Goal: Communication & Community: Ask a question

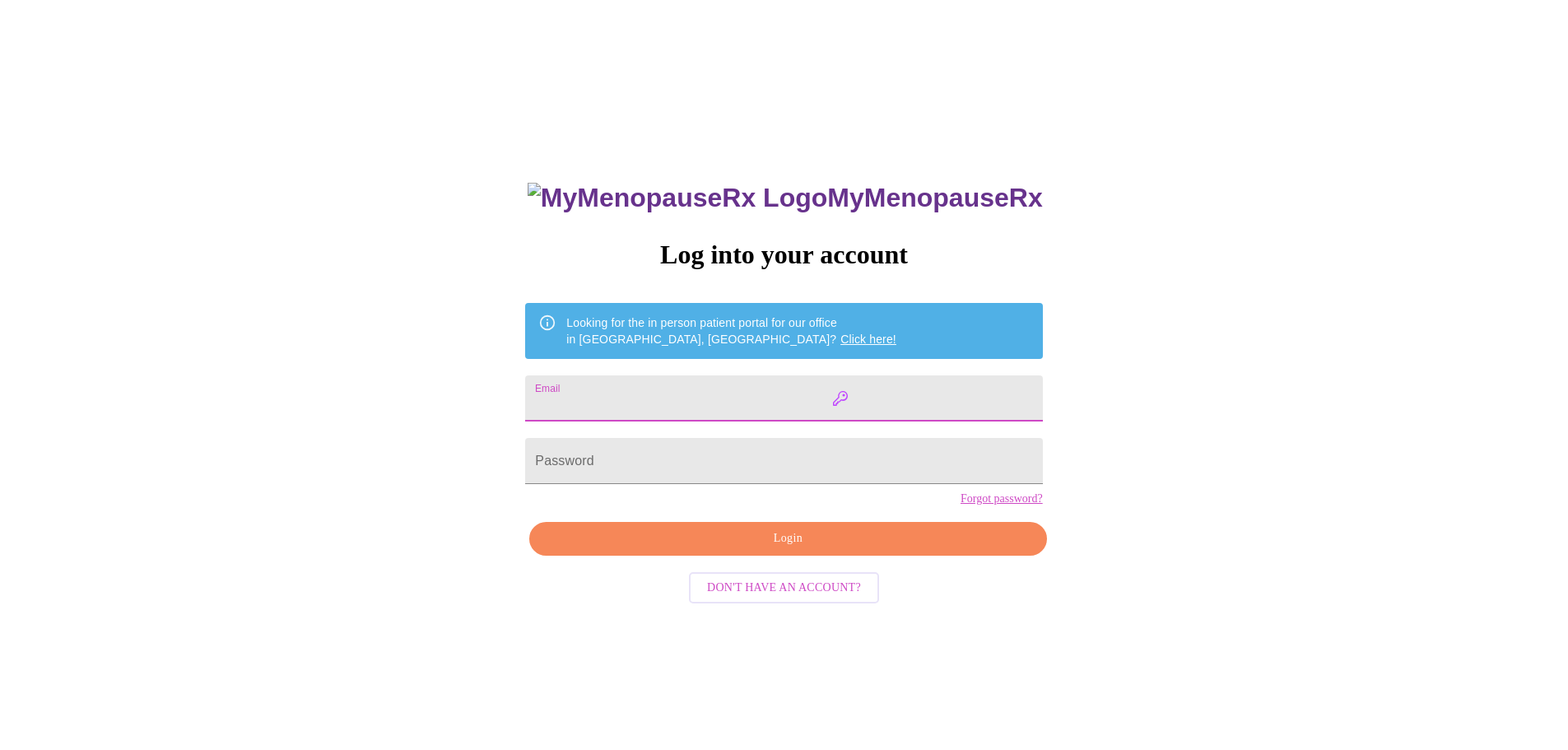
click at [934, 395] on input "Email" at bounding box center [784, 398] width 517 height 46
type input "[EMAIL_ADDRESS][DOMAIN_NAME]"
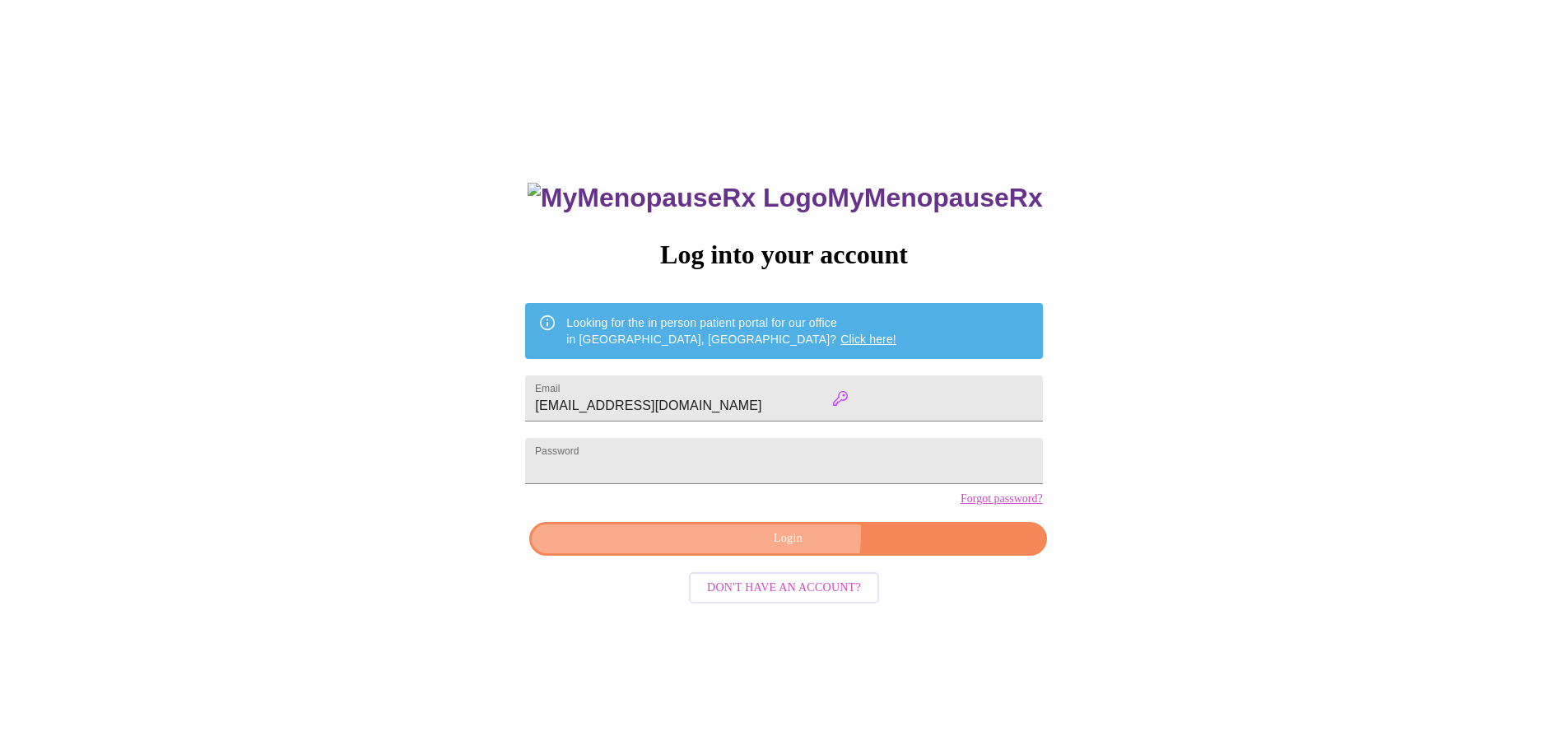
click at [759, 549] on span "Login" at bounding box center [788, 539] width 479 height 21
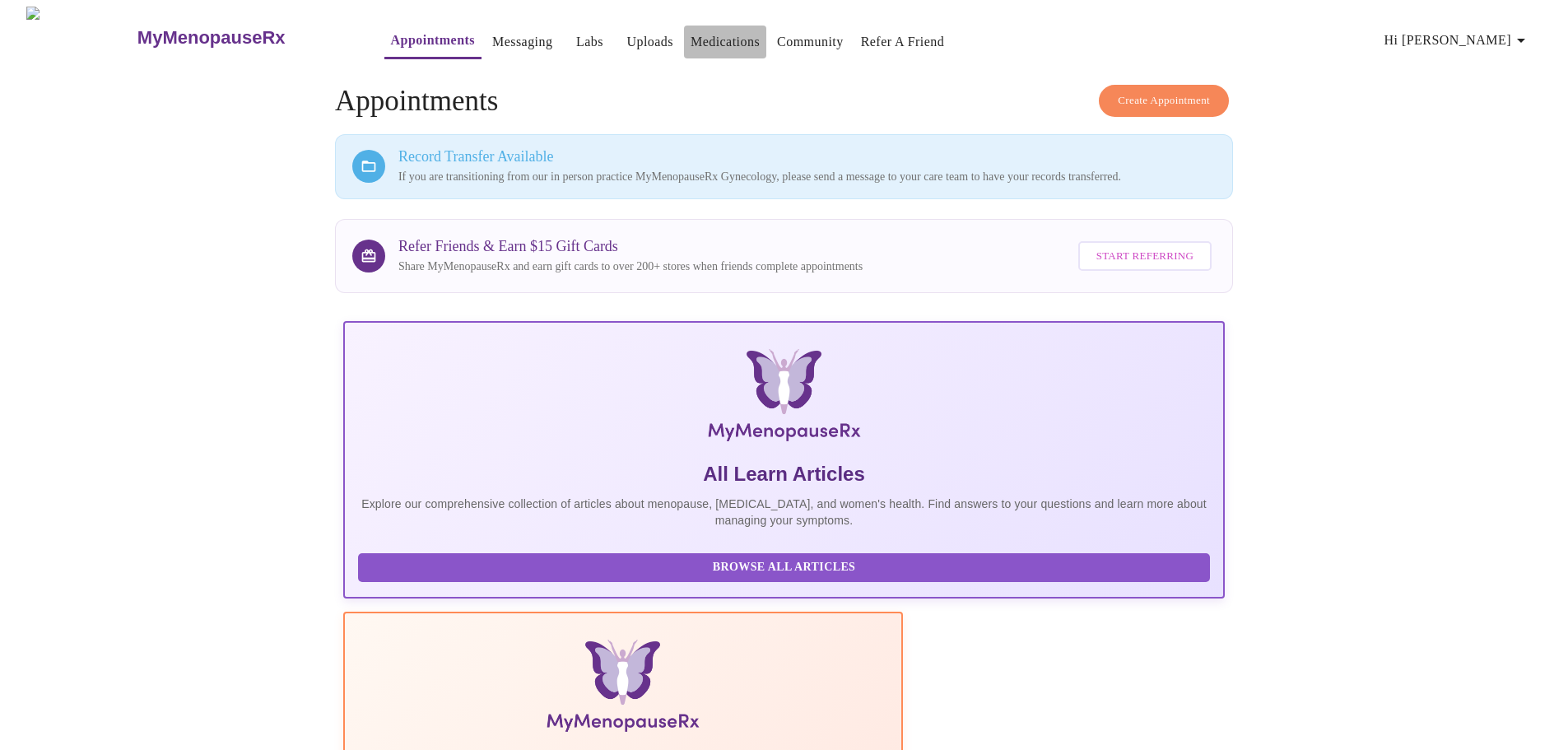
click at [705, 35] on link "Medications" at bounding box center [726, 41] width 70 height 23
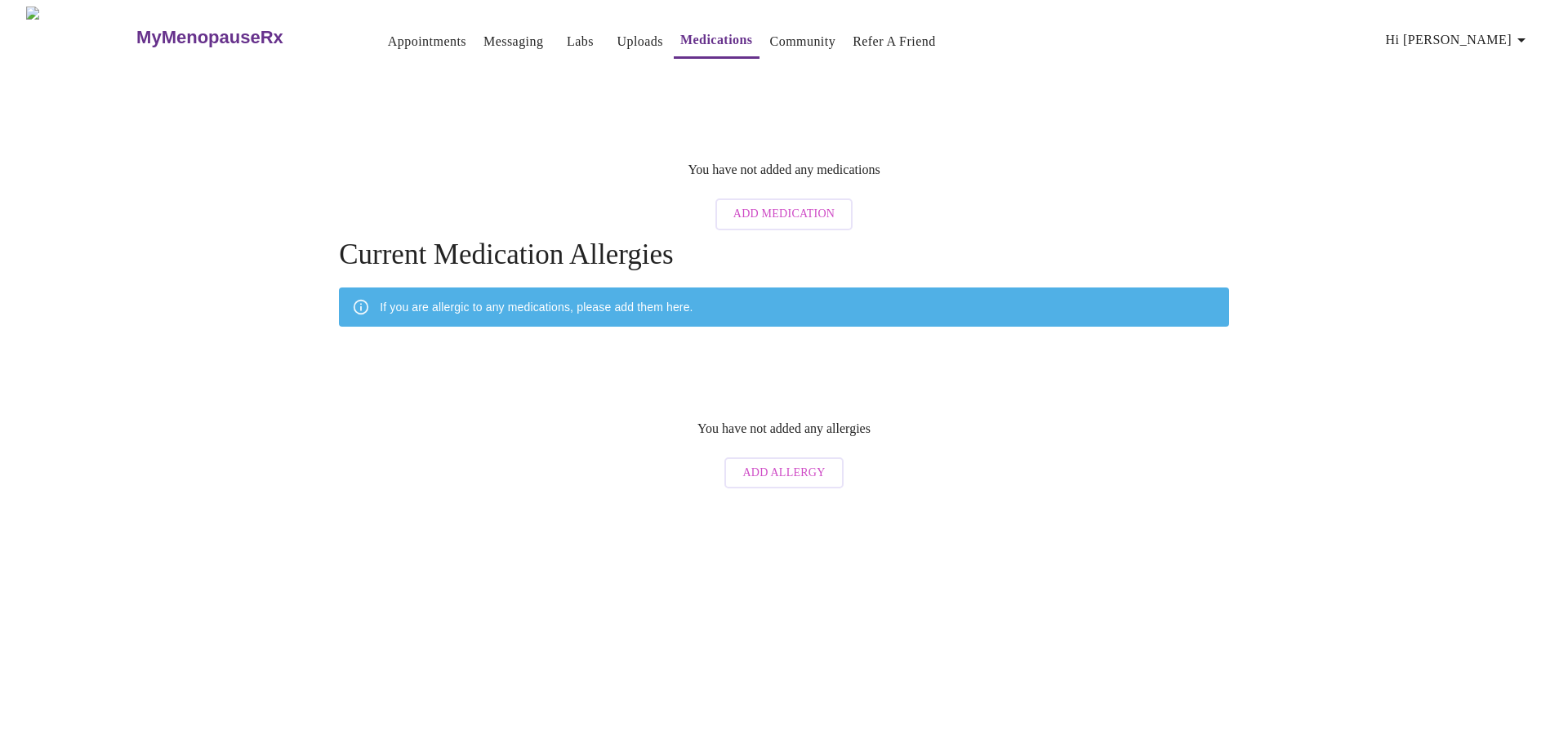
click at [1469, 30] on span "Hi [PERSON_NAME]" at bounding box center [1459, 40] width 146 height 23
click at [1060, 147] on div at bounding box center [784, 372] width 1568 height 744
click at [483, 31] on link "Messaging" at bounding box center [513, 41] width 60 height 23
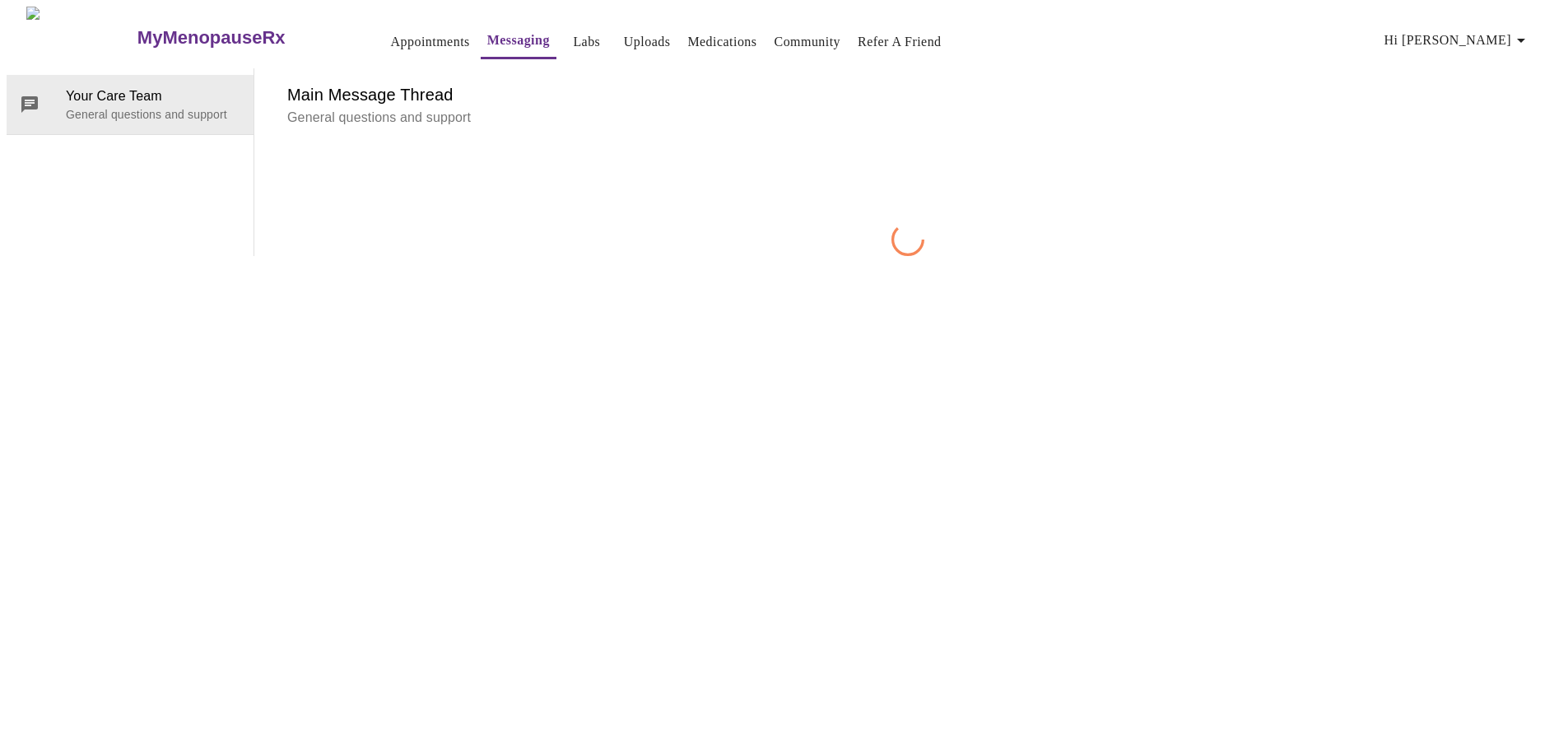
scroll to position [62, 0]
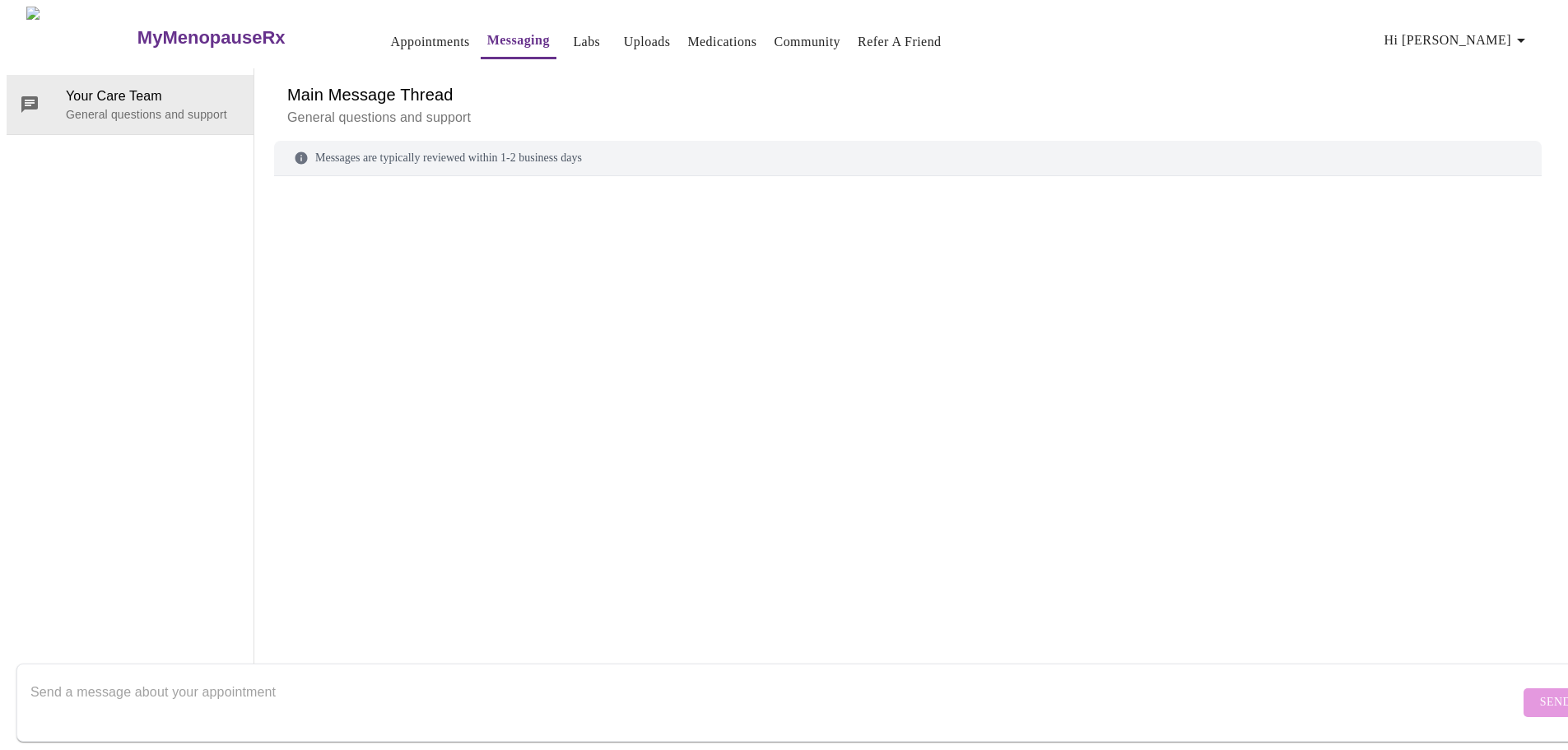
click at [352, 676] on textarea "Send a message about your appointment" at bounding box center [775, 702] width 1489 height 53
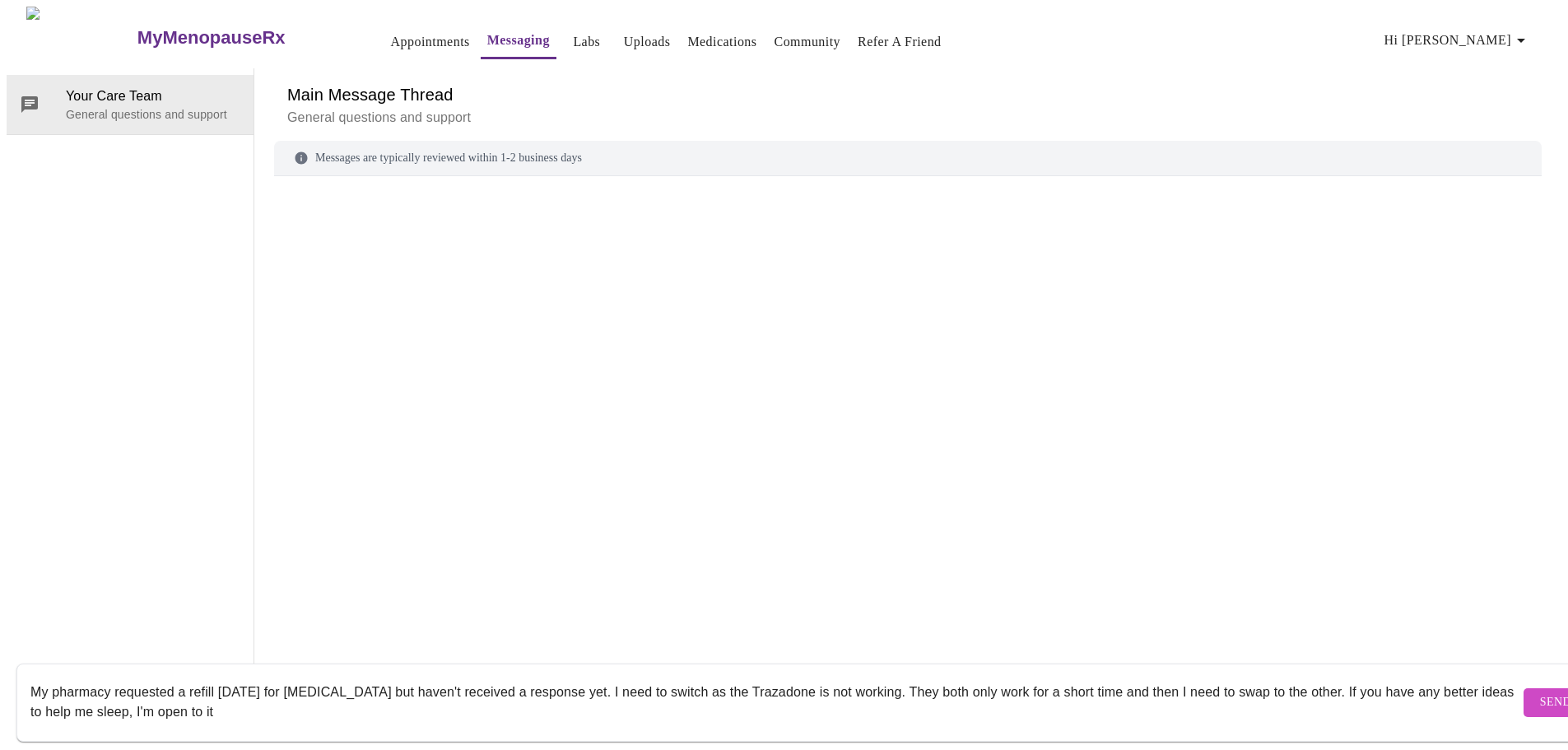
type textarea "My pharmacy requested a refill [DATE] for [MEDICAL_DATA] but haven't received a…"
drag, startPoint x: 258, startPoint y: 698, endPoint x: -192, endPoint y: 660, distance: 451.6
click at [0, 660] on html "MyMenopauseRx Appointments Messaging Labs Uploads Medications Community Refer a…" at bounding box center [784, 346] width 1568 height 692
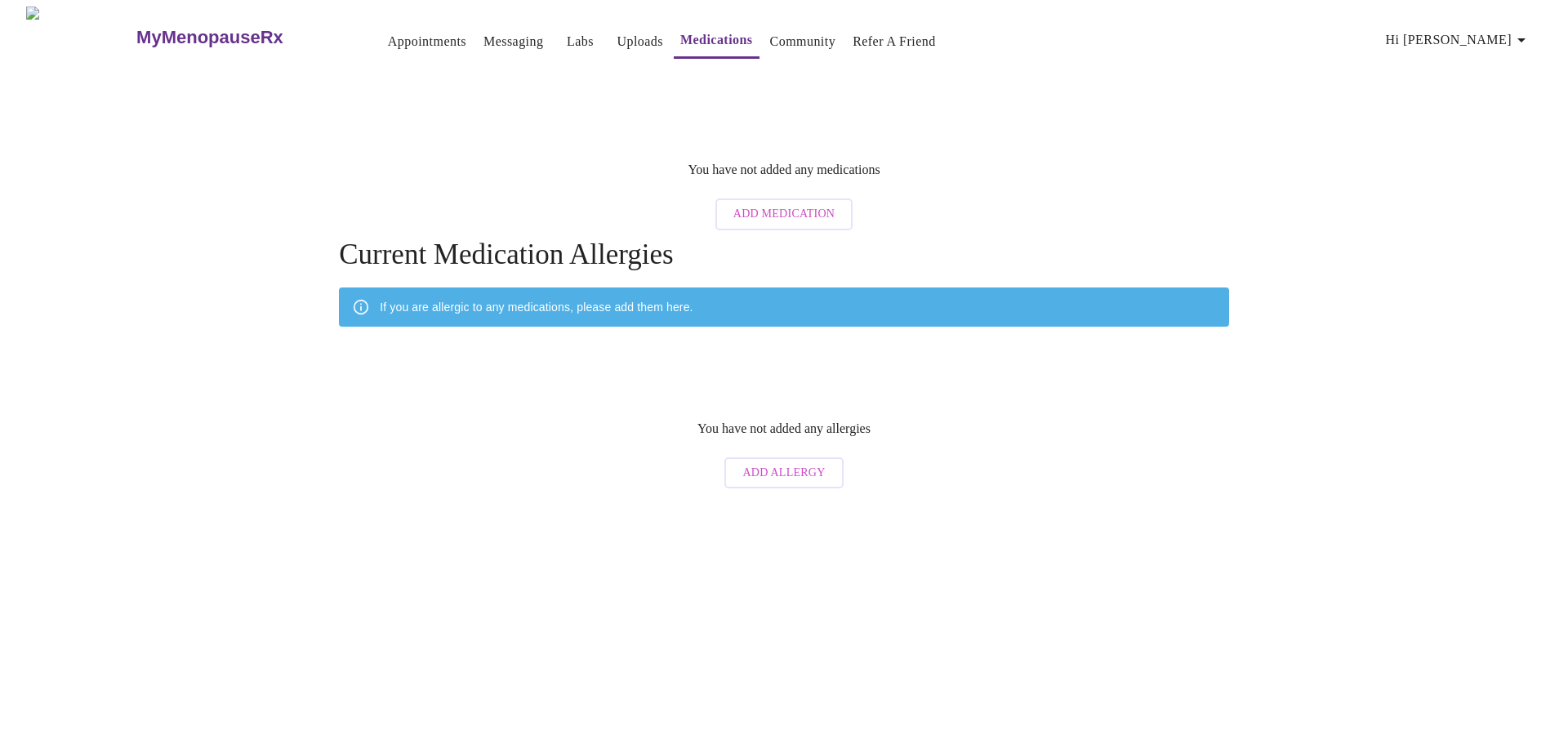
click at [136, 27] on h3 "MyMenopauseRx" at bounding box center [210, 37] width 147 height 21
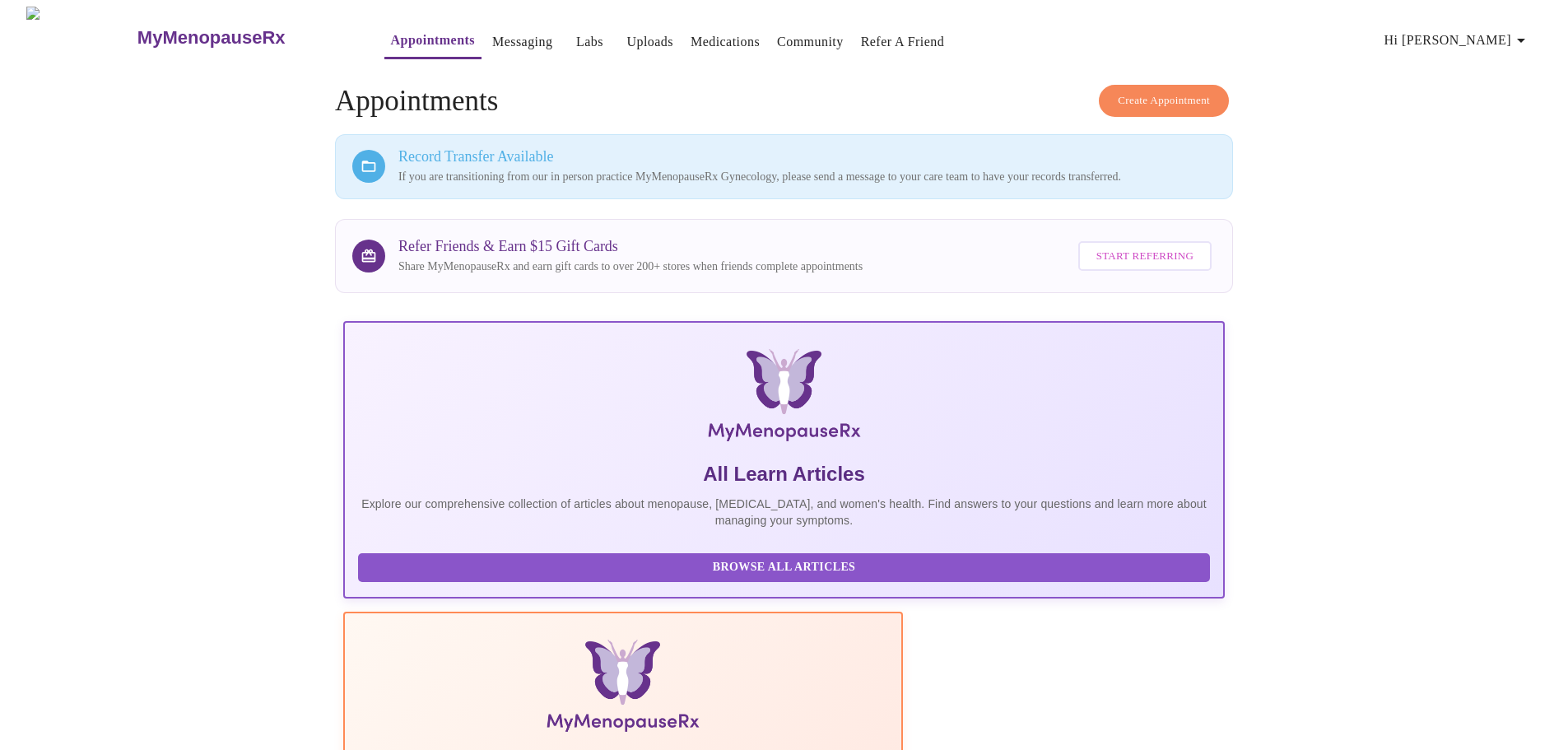
click at [691, 31] on link "Medications" at bounding box center [726, 41] width 70 height 23
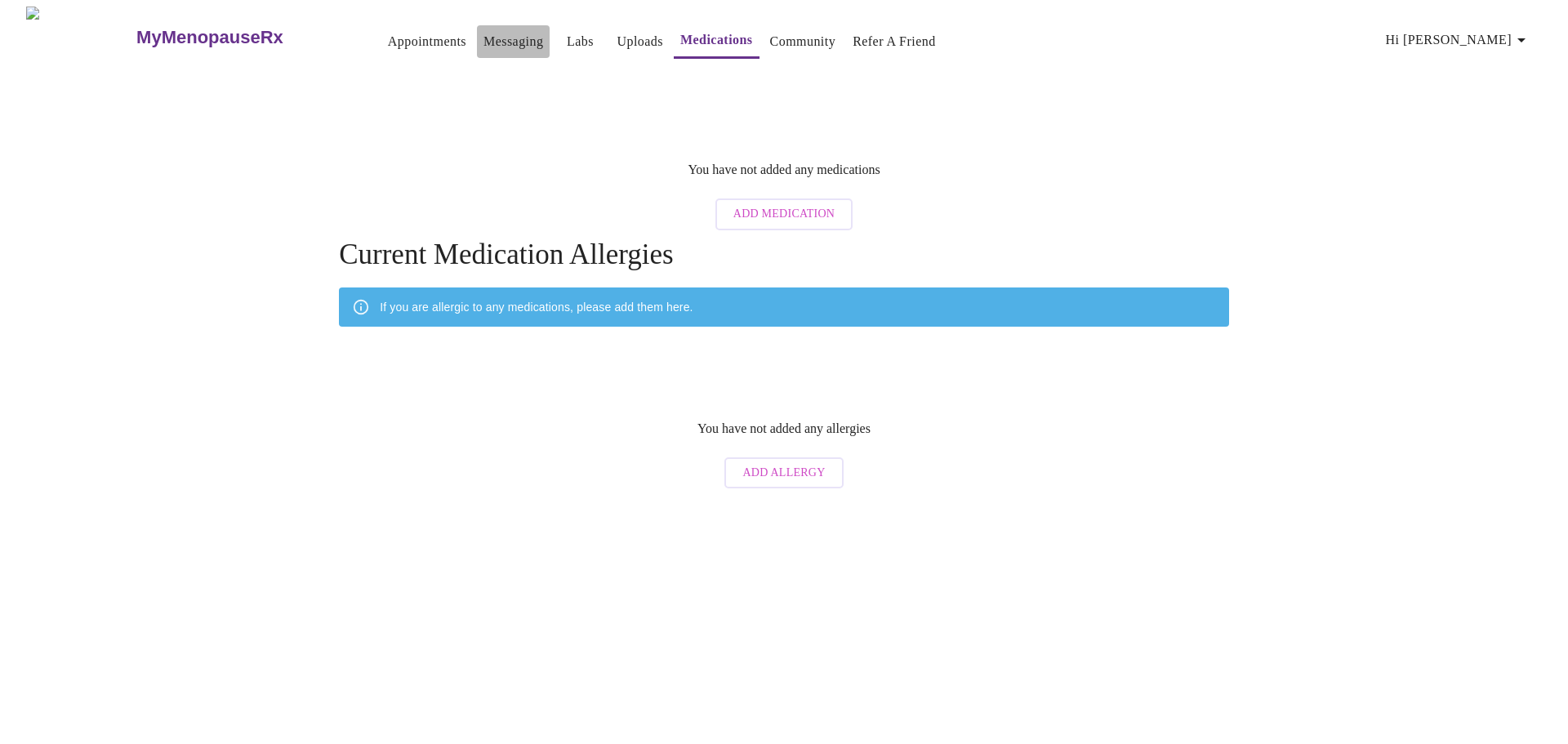
click at [483, 31] on link "Messaging" at bounding box center [513, 41] width 60 height 23
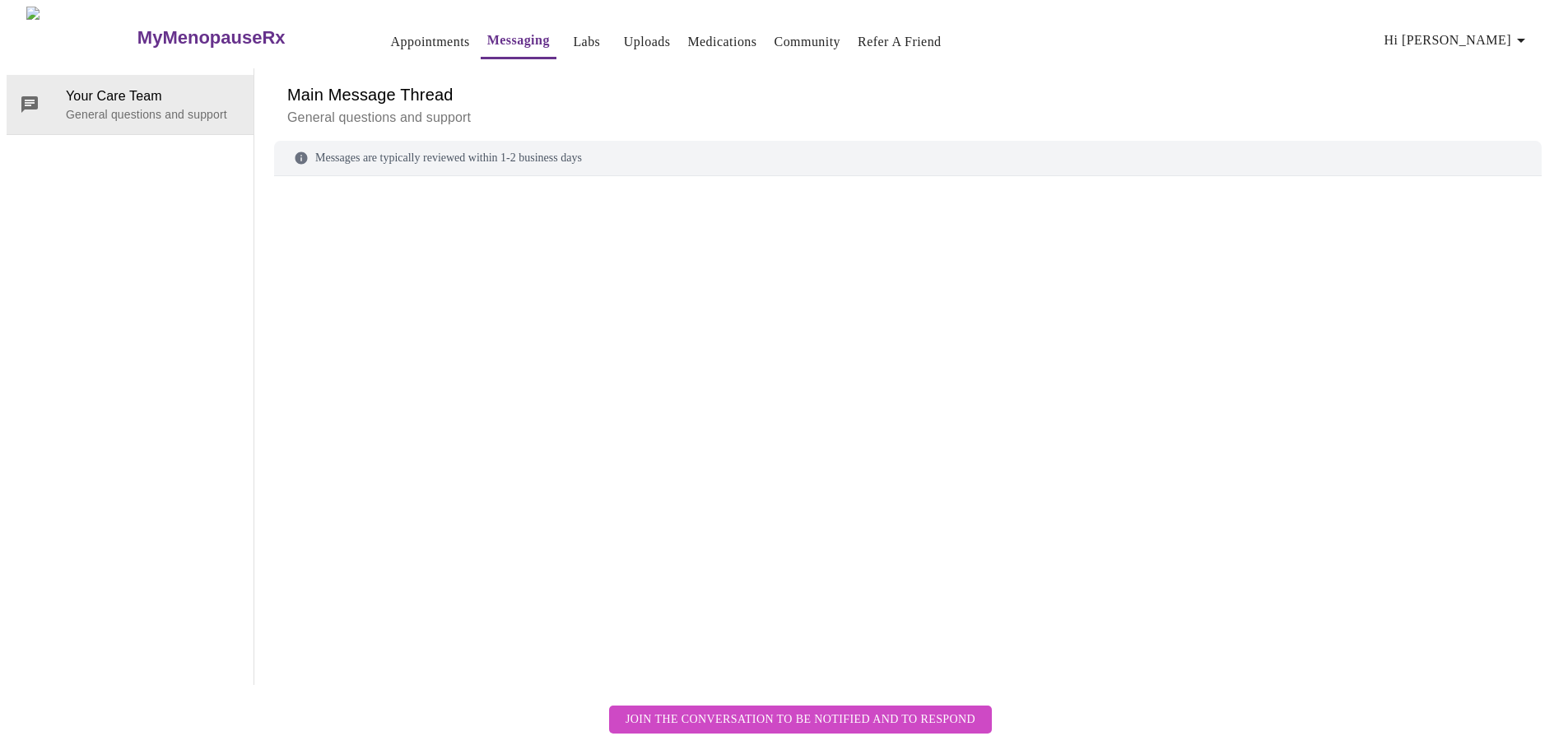
scroll to position [62, 0]
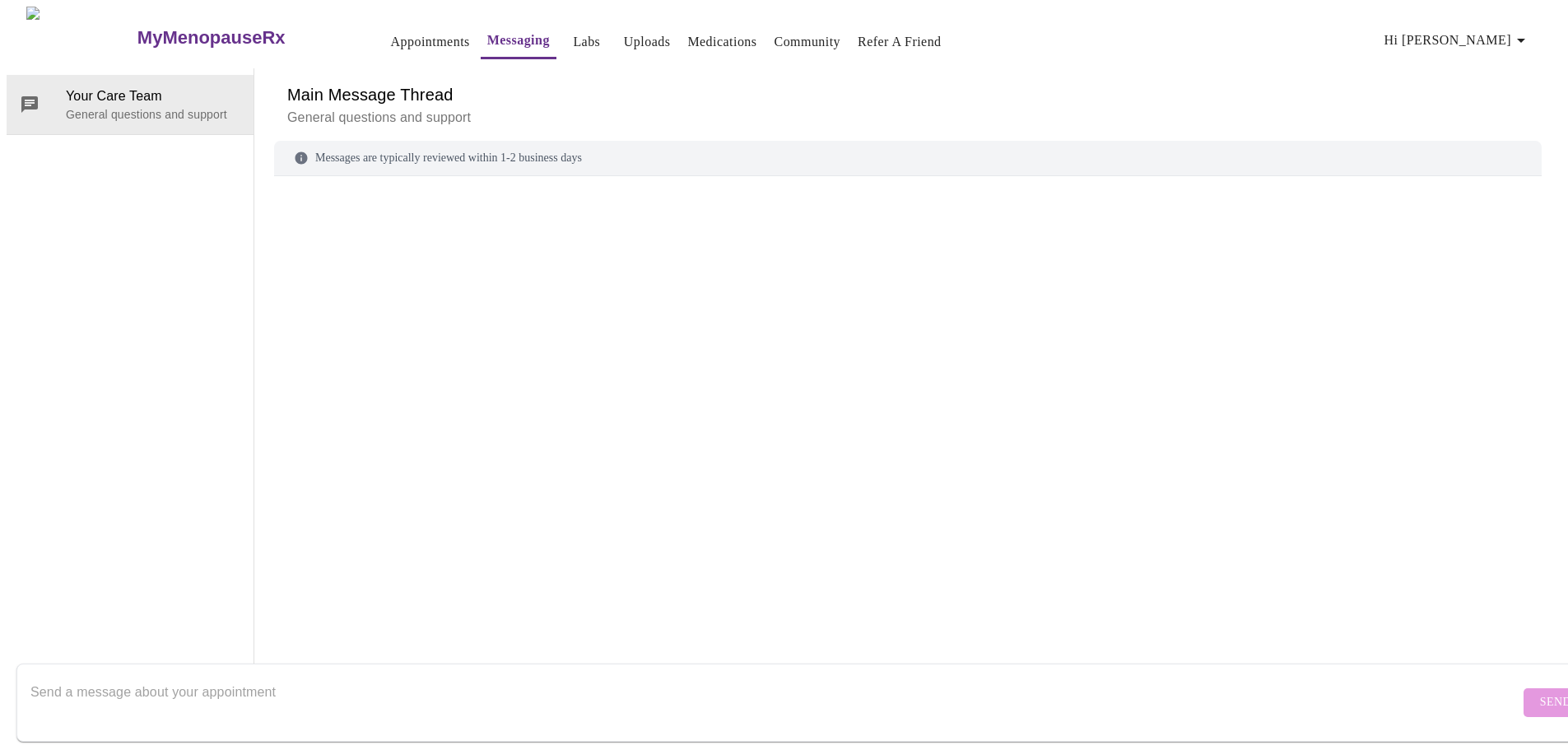
click at [246, 681] on textarea "Send a message about your appointment" at bounding box center [775, 702] width 1489 height 53
paste textarea "My pharmacy requested a refill [DATE] for [MEDICAL_DATA] but haven't received a…"
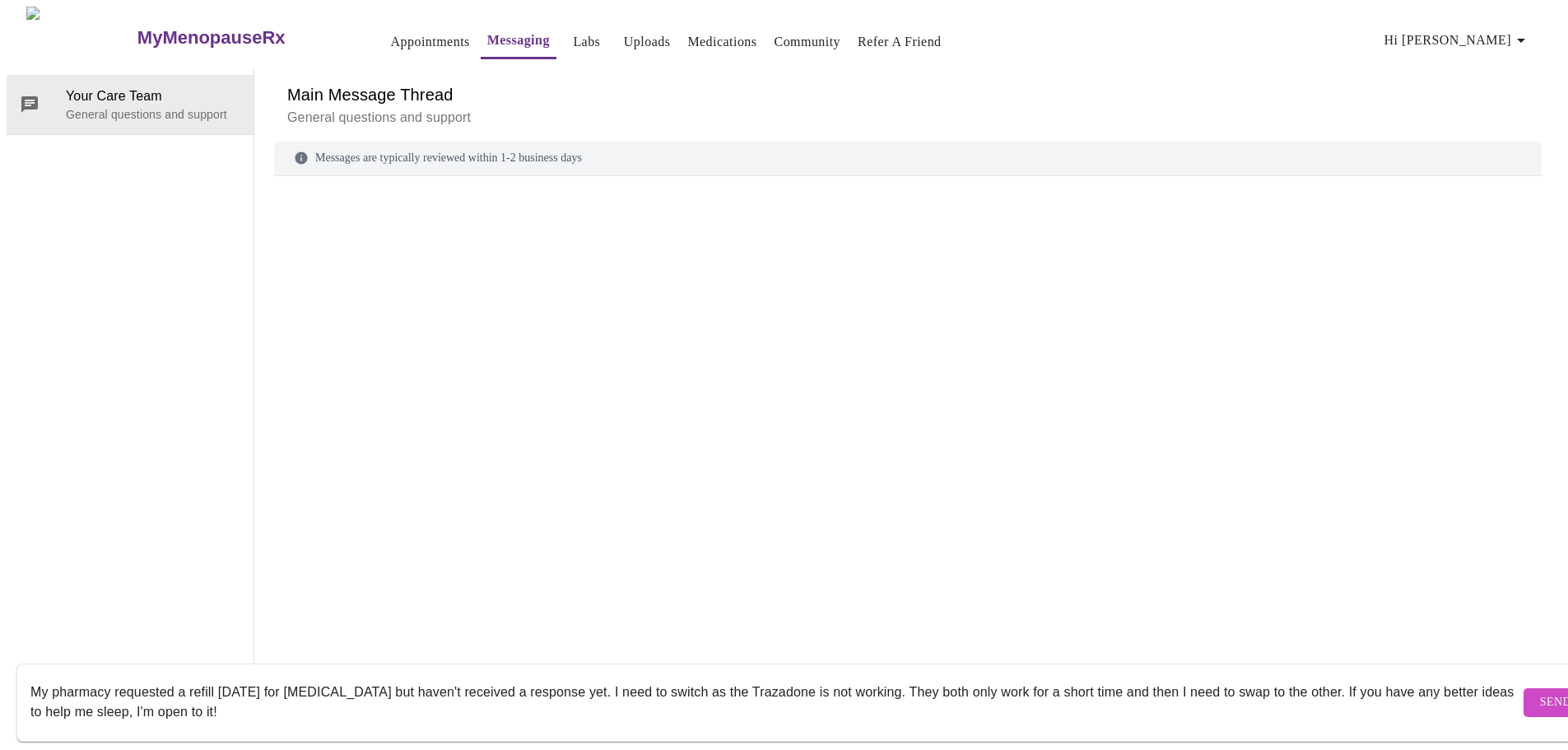
click at [586, 676] on textarea "My pharmacy requested a refill [DATE] for [MEDICAL_DATA] but haven't received a…" at bounding box center [775, 702] width 1489 height 53
type textarea "My pharmacy requested a refill [DATE] for [MEDICAL_DATA] but haven't received a…"
click at [1540, 692] on span "Send" at bounding box center [1555, 702] width 31 height 21
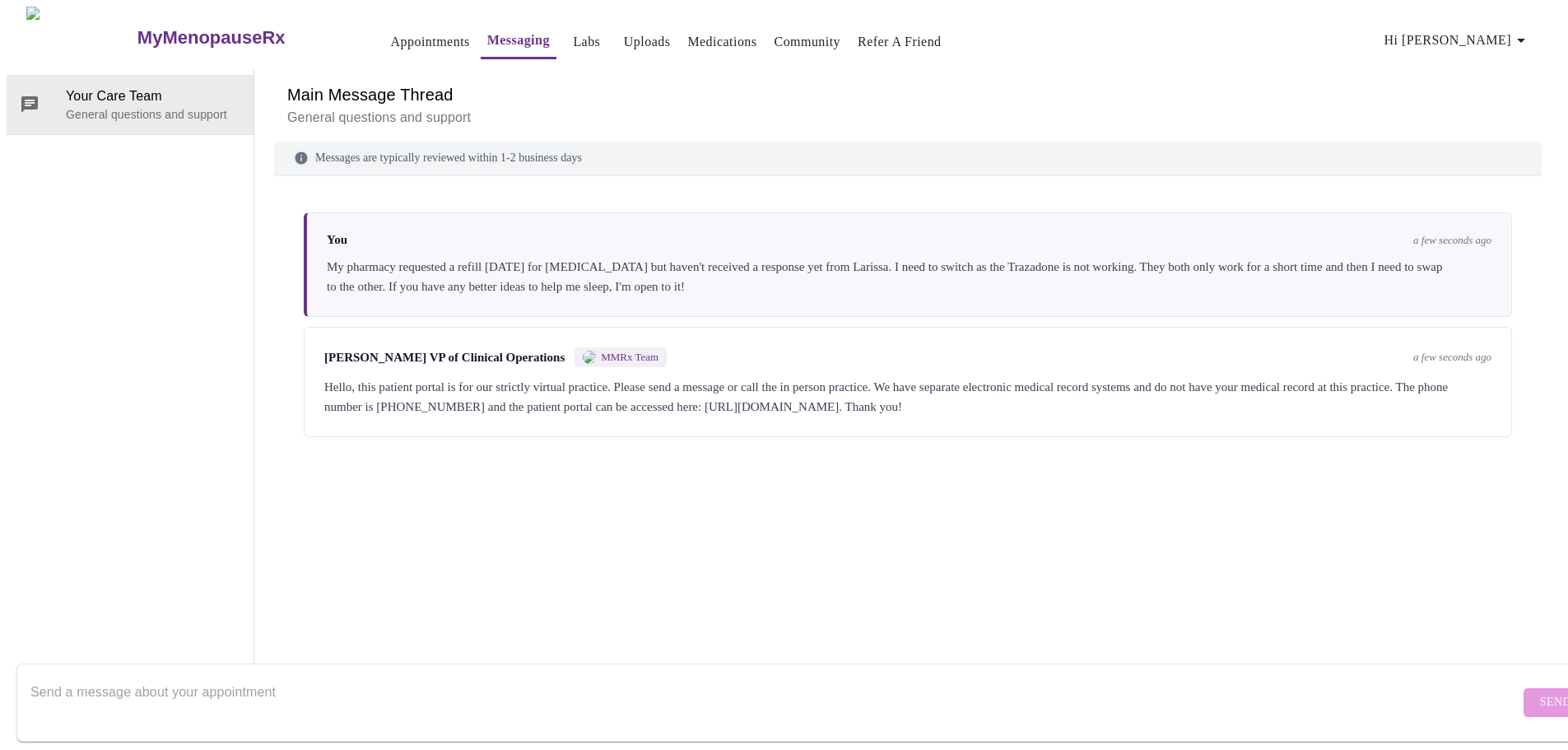
drag, startPoint x: 917, startPoint y: 330, endPoint x: 1271, endPoint y: 349, distance: 354.5
click at [1271, 377] on div "Hello, this patient portal is for our strictly virtual practice. Please send a …" at bounding box center [908, 397] width 1168 height 39
click at [544, 482] on div "You a few seconds ago My pharmacy requested a refill [DATE] for [MEDICAL_DATA] …" at bounding box center [908, 407] width 1267 height 423
drag, startPoint x: 1192, startPoint y: 349, endPoint x: 815, endPoint y: 350, distance: 377.0
click at [815, 377] on div "Hello, this patient portal is for our strictly virtual practice. Please send a …" at bounding box center [908, 397] width 1168 height 39
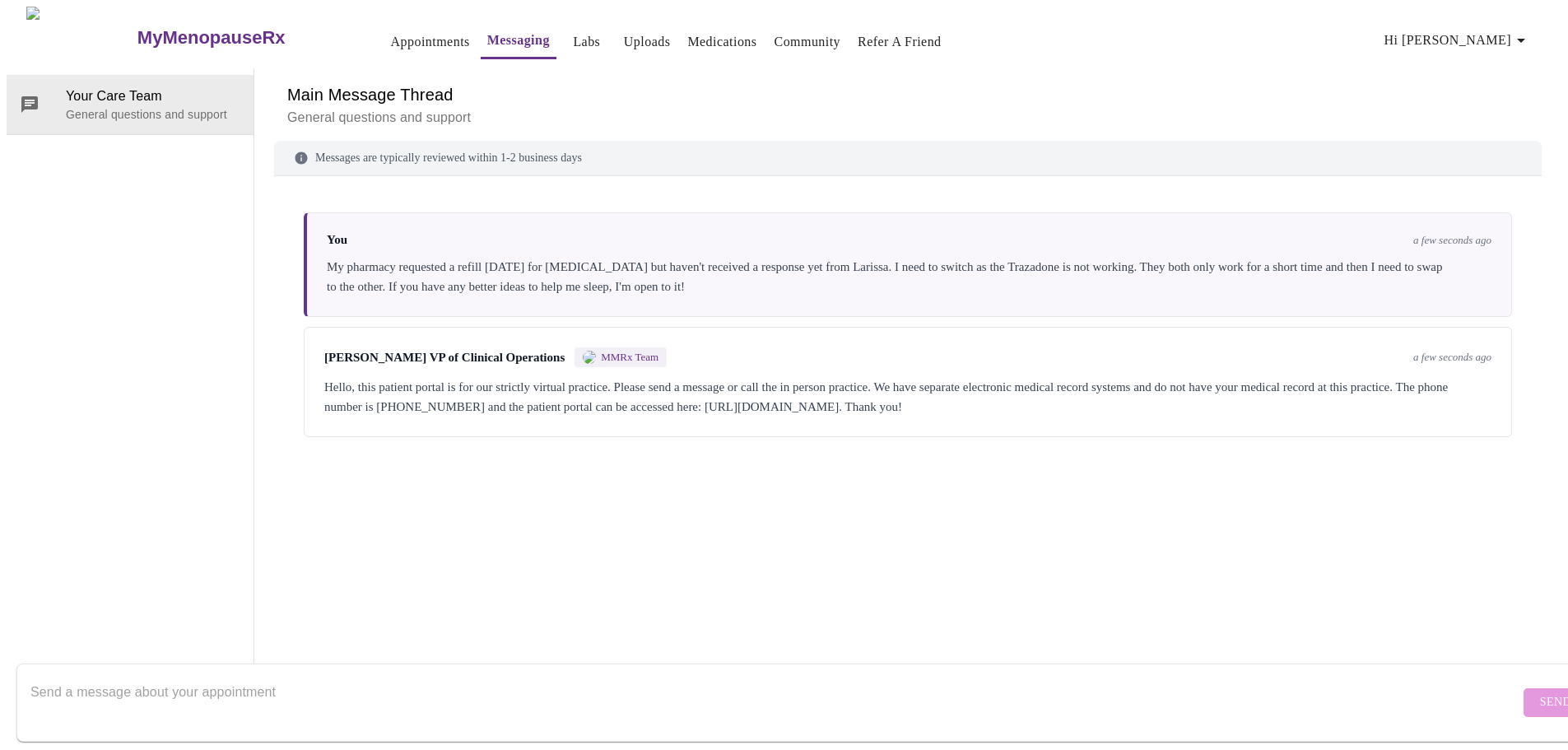
copy div "[URL][DOMAIN_NAME]"
click at [596, 240] on div "You a few seconds ago My pharmacy requested a refill [DATE] for [MEDICAL_DATA] …" at bounding box center [907, 264] width 1208 height 104
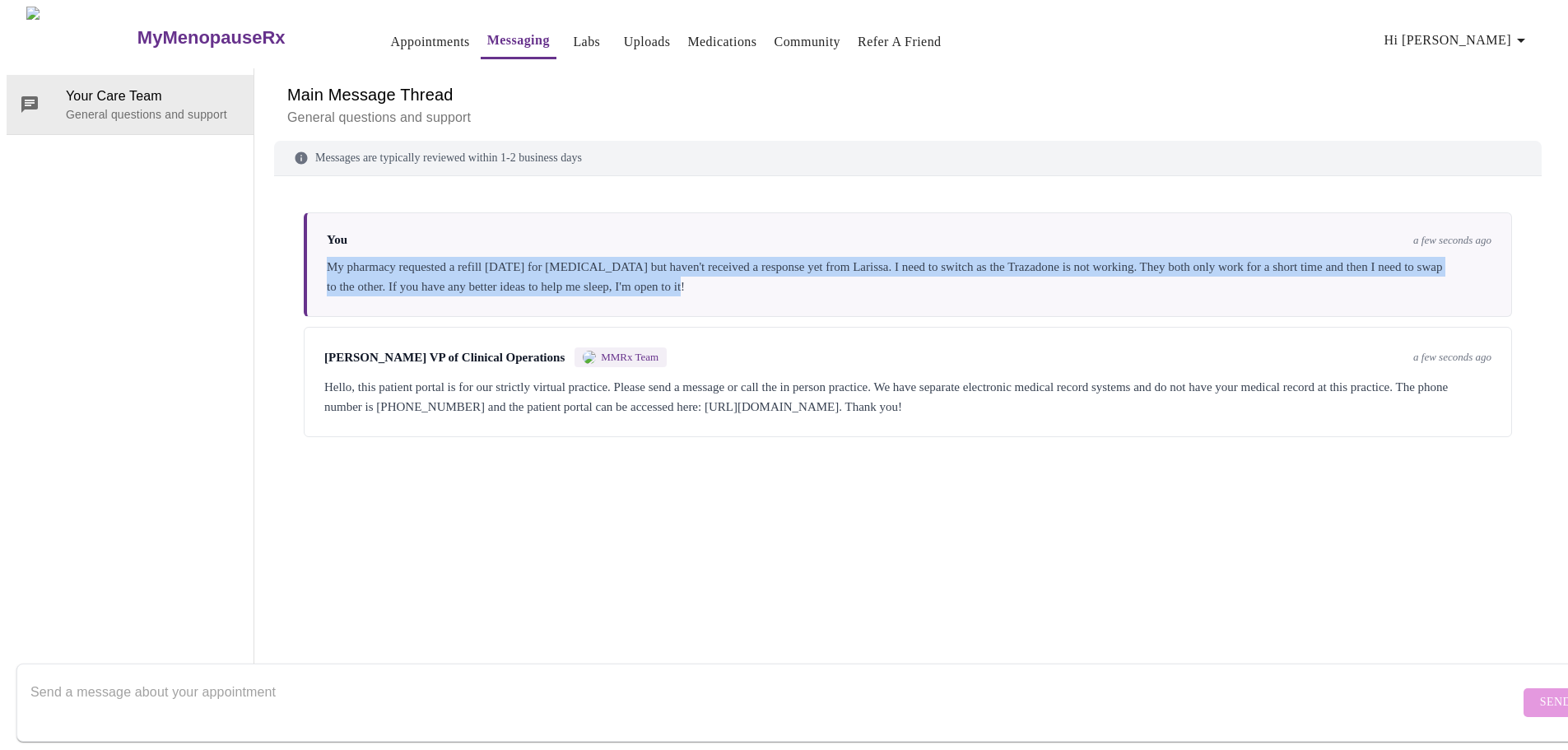
drag, startPoint x: 799, startPoint y: 227, endPoint x: 288, endPoint y: 210, distance: 511.3
click at [288, 210] on div "You a few seconds ago My pharmacy requested a refill [DATE] for [MEDICAL_DATA] …" at bounding box center [908, 407] width 1267 height 423
copy div "My pharmacy requested a refill [DATE] for [MEDICAL_DATA] but haven't received a…"
